Goal: Book appointment/travel/reservation

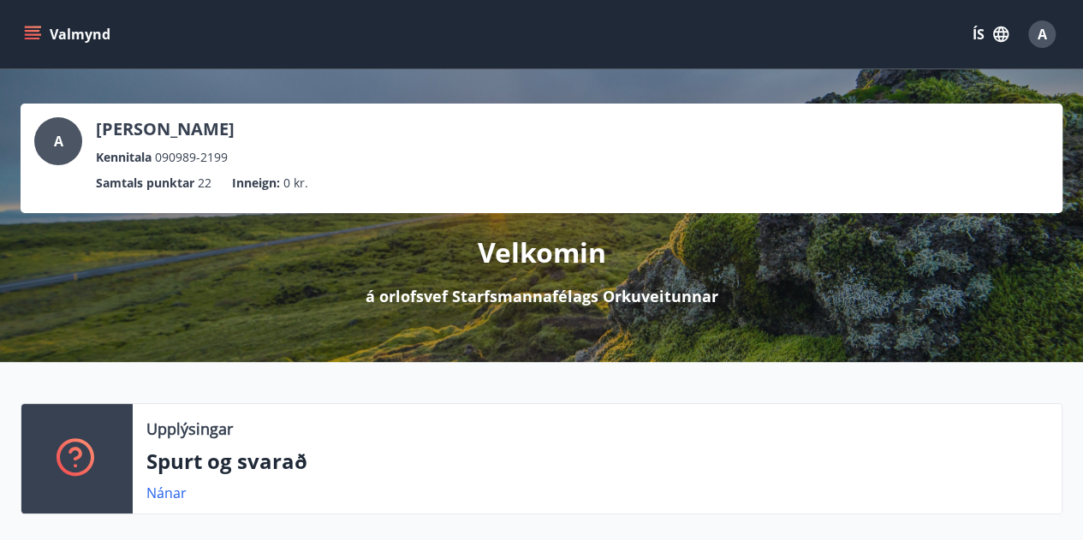
click at [28, 18] on div "Valmynd ÍS A" at bounding box center [542, 34] width 1042 height 41
click at [33, 32] on icon "menu" at bounding box center [32, 34] width 17 height 17
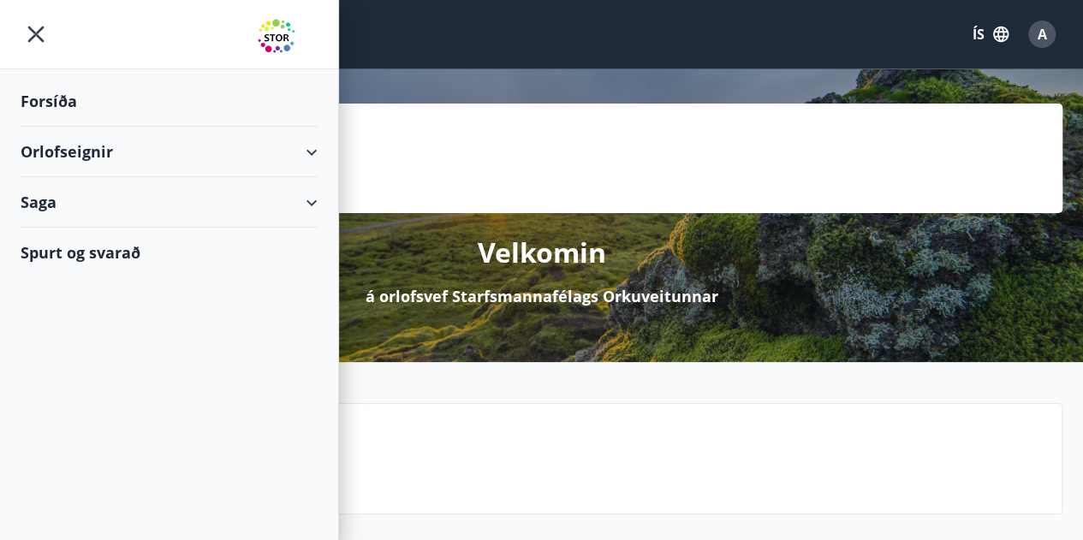
click at [123, 151] on div "Orlofseignir" at bounding box center [169, 152] width 297 height 50
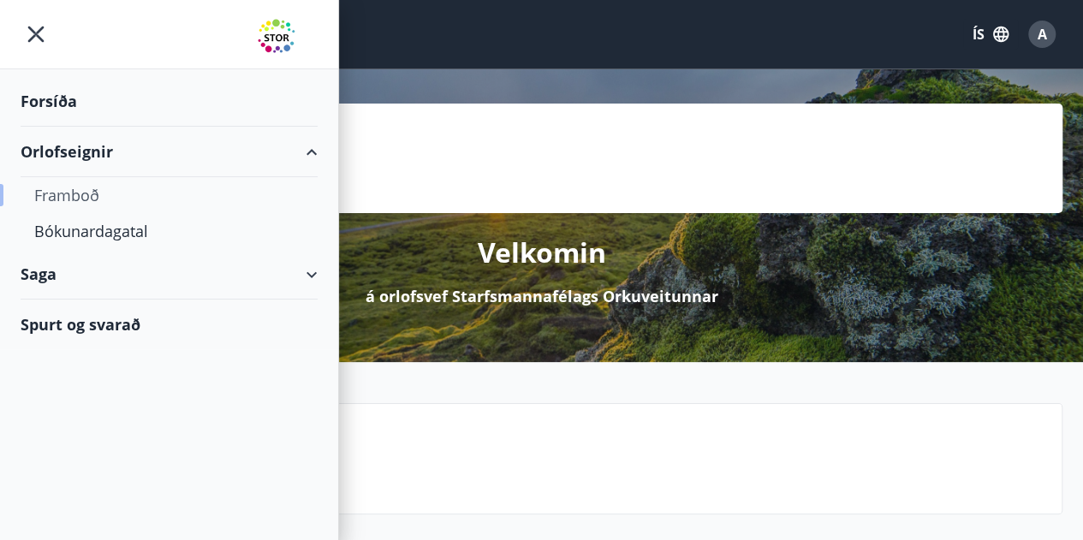
click at [71, 197] on div "Framboð" at bounding box center [169, 195] width 270 height 36
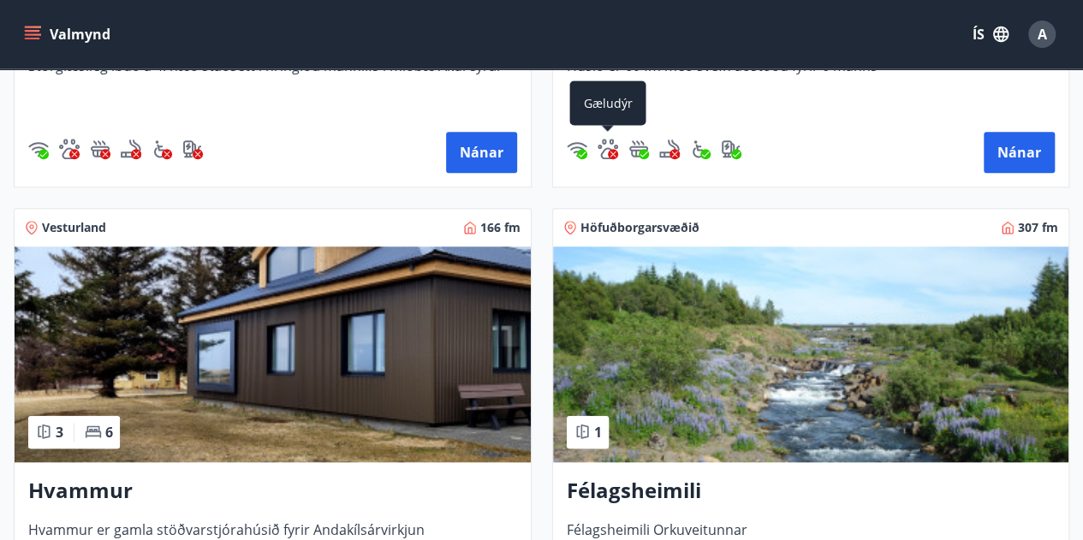
scroll to position [659, 0]
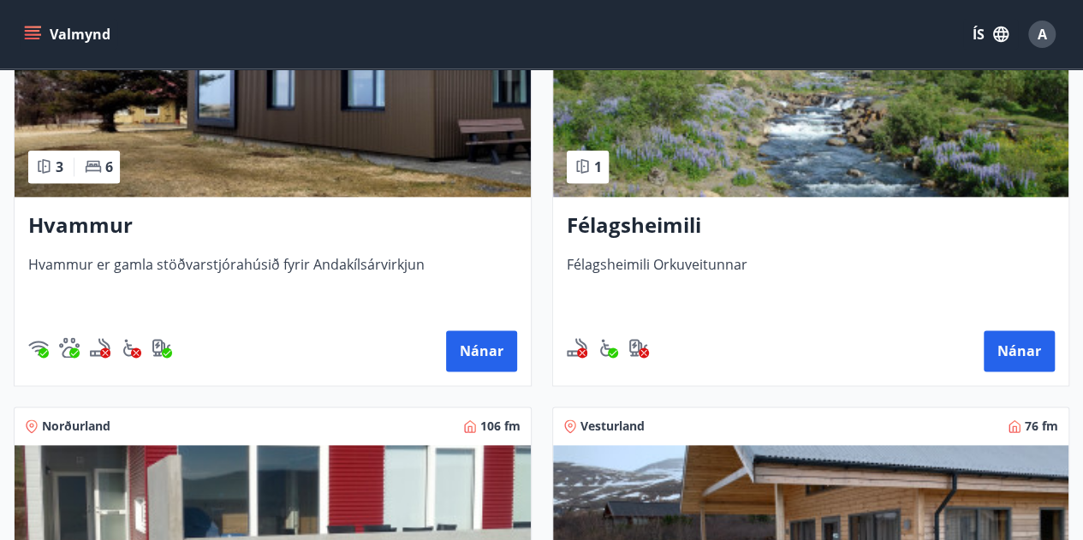
click at [707, 242] on div "Félagsheimili Félagsheimili Orkuveitunnar Nánar" at bounding box center [811, 291] width 516 height 188
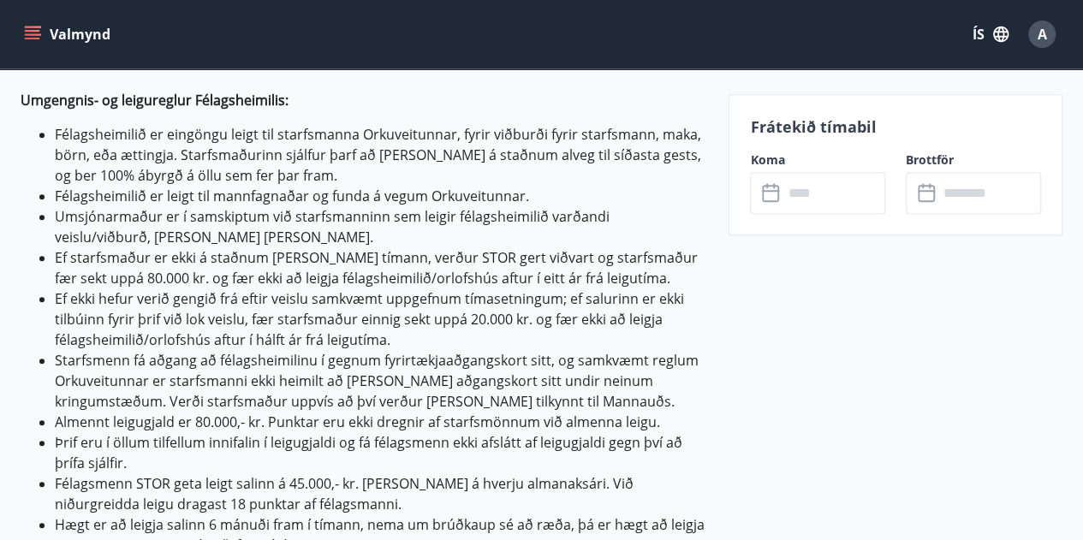
scroll to position [544, 0]
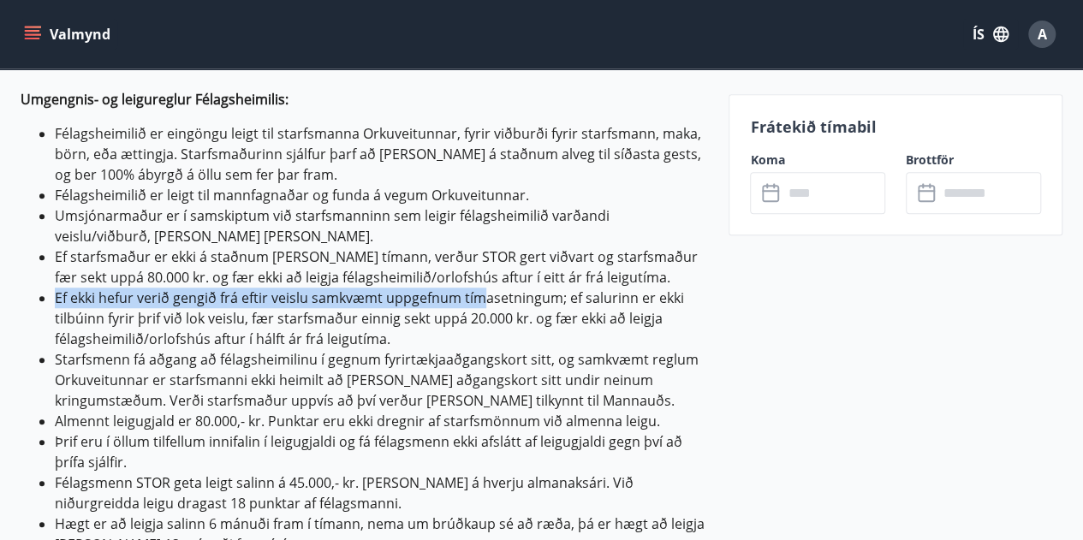
drag, startPoint x: 62, startPoint y: 299, endPoint x: 483, endPoint y: 306, distance: 420.3
click at [483, 306] on li "Ef ekki hefur verið gengið frá eftir veislu samkvæmt uppgefnum tímasetningum; e…" at bounding box center [381, 319] width 653 height 62
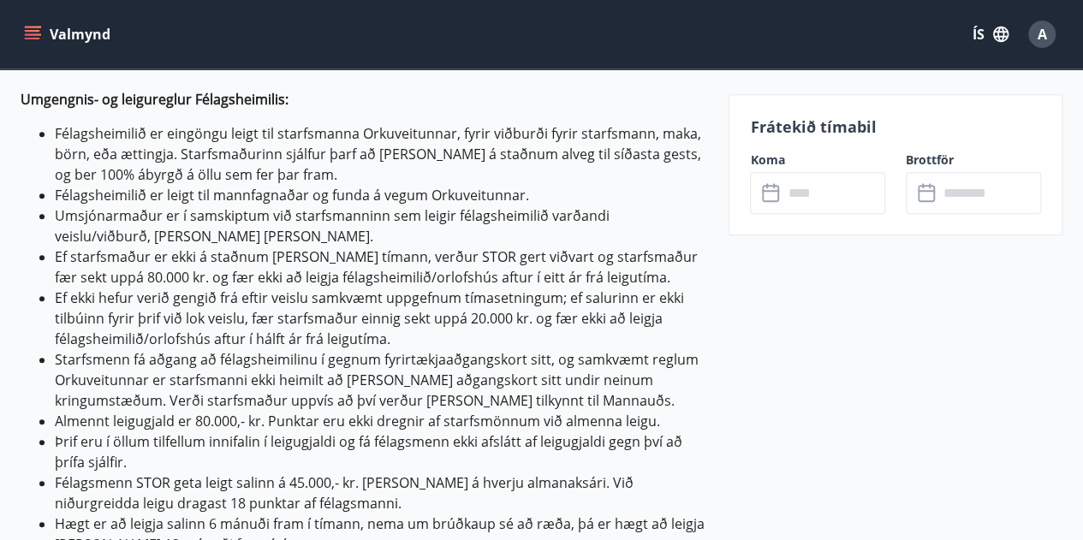
click at [220, 262] on li "Ef starfsmaður er ekki á staðnum [PERSON_NAME] tímann, verður STOR gert viðvart…" at bounding box center [381, 266] width 653 height 41
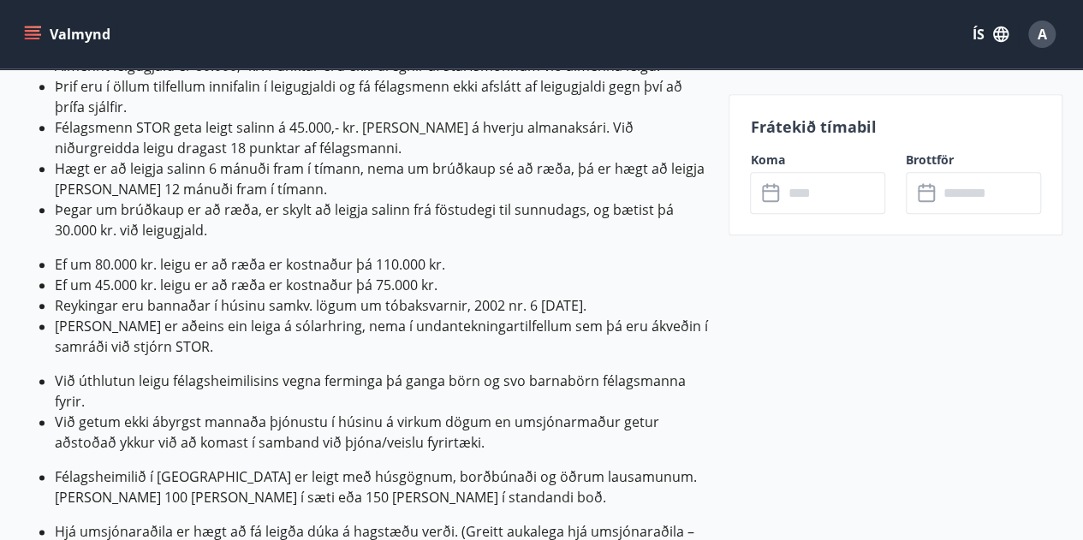
scroll to position [905, 0]
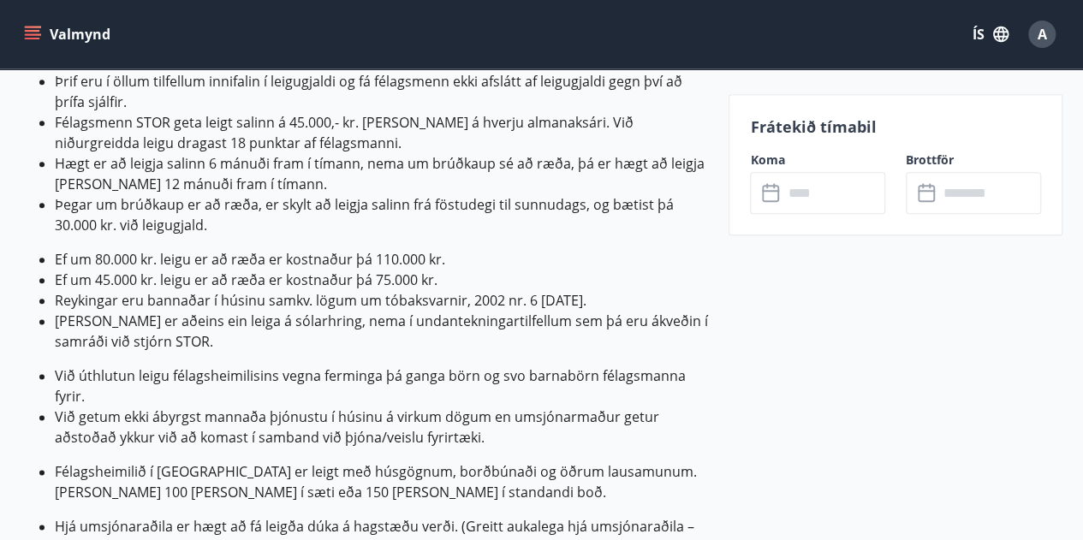
click at [422, 278] on li "Ef um 45.000 kr. leigu er að ræða er kostnaður þá 75.000 kr." at bounding box center [381, 280] width 653 height 21
drag, startPoint x: 137, startPoint y: 276, endPoint x: 236, endPoint y: 282, distance: 99.4
click at [236, 282] on li "Ef um 45.000 kr. leigu er að ræða er kostnaður þá 75.000 kr." at bounding box center [381, 280] width 653 height 21
drag, startPoint x: 440, startPoint y: 278, endPoint x: 353, endPoint y: 273, distance: 86.6
click at [353, 273] on li "Ef um 45.000 kr. leigu er að ræða er kostnaður þá 75.000 kr." at bounding box center [381, 280] width 653 height 21
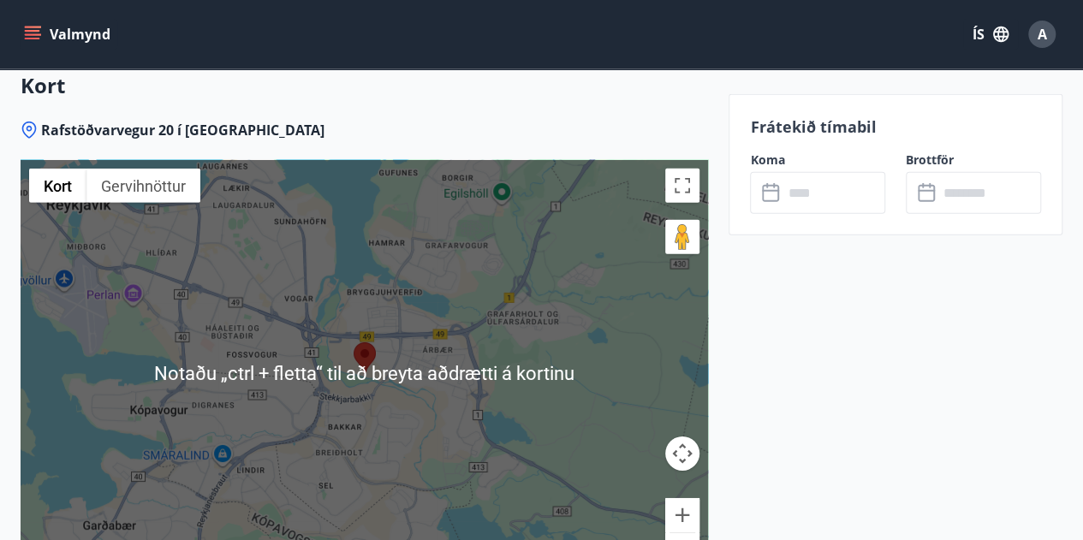
scroll to position [2579, 0]
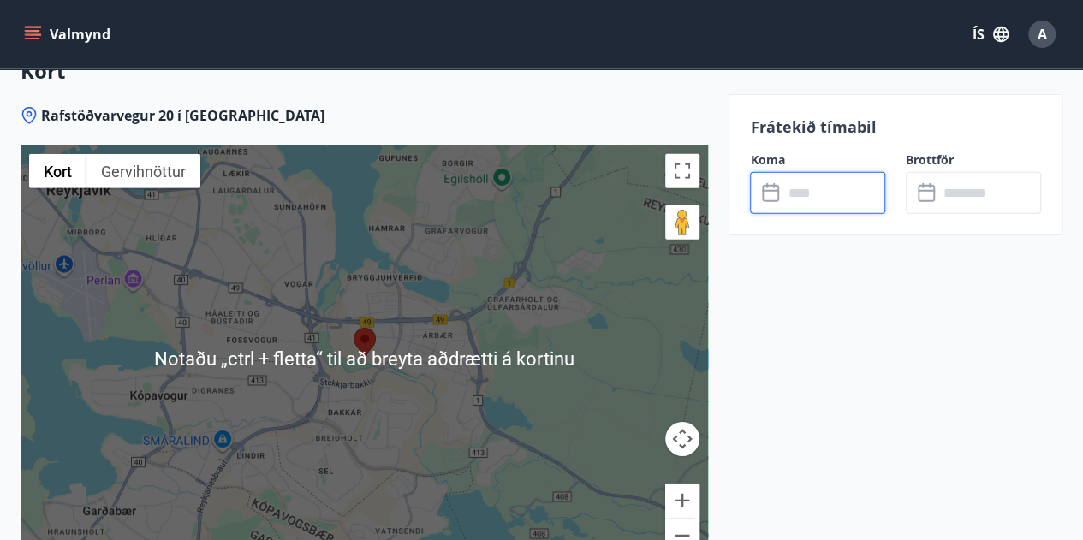
click at [806, 200] on input "text" at bounding box center [833, 193] width 103 height 42
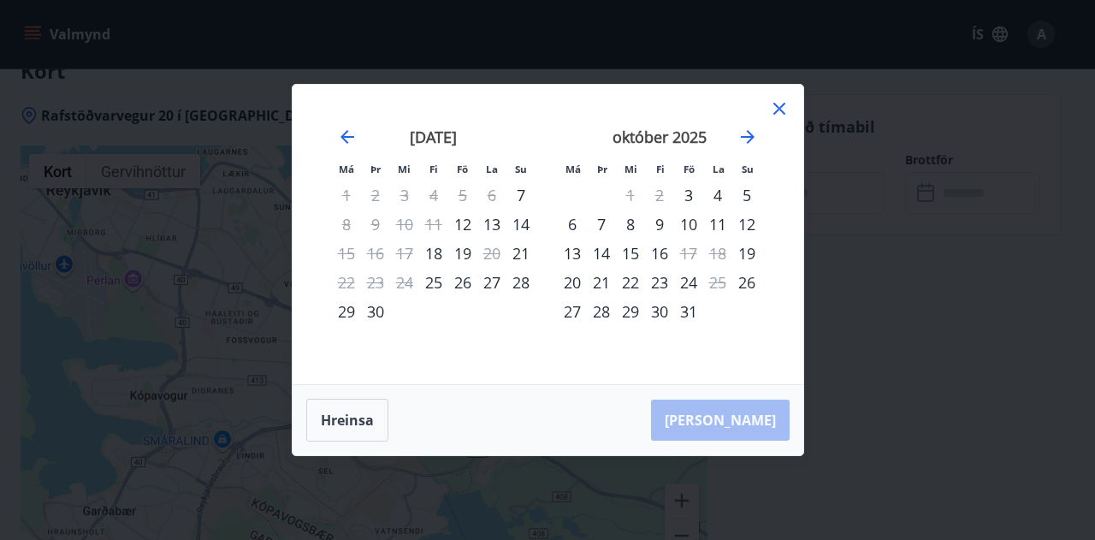
click at [782, 110] on icon at bounding box center [779, 108] width 21 height 21
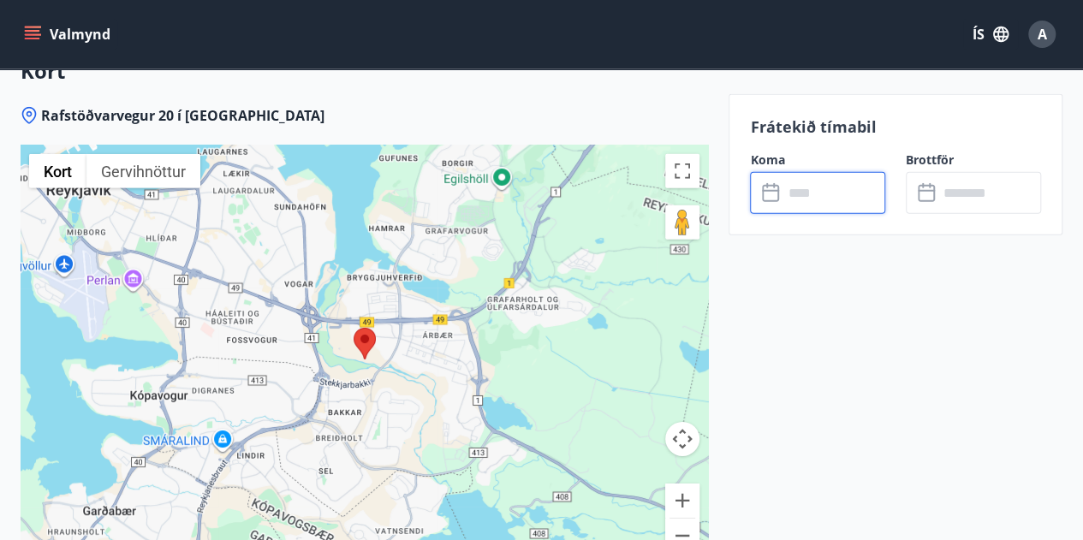
click at [844, 195] on input "text" at bounding box center [833, 193] width 103 height 42
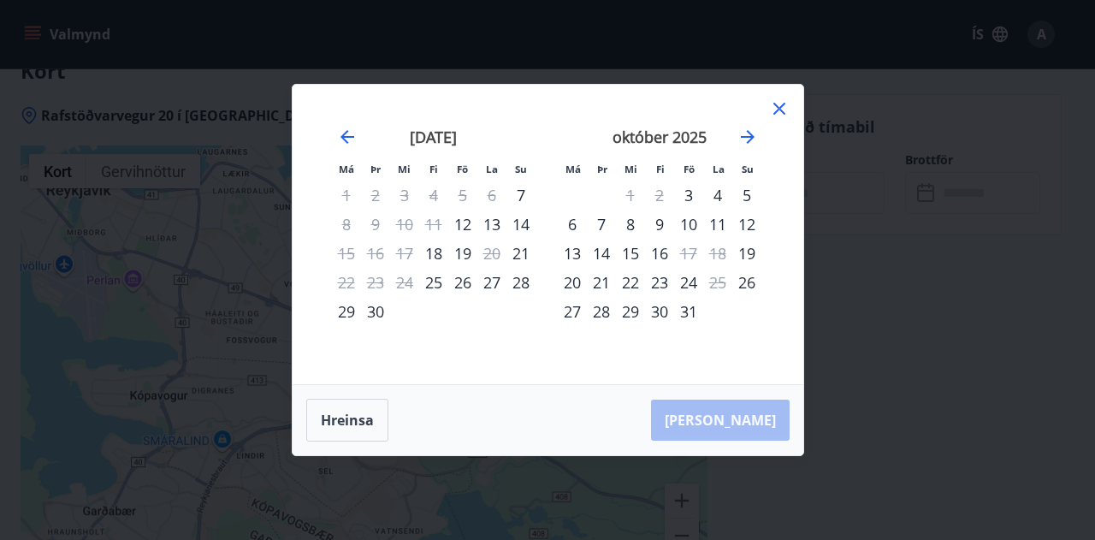
click at [780, 110] on icon at bounding box center [780, 109] width 12 height 12
